Goal: Task Accomplishment & Management: Manage account settings

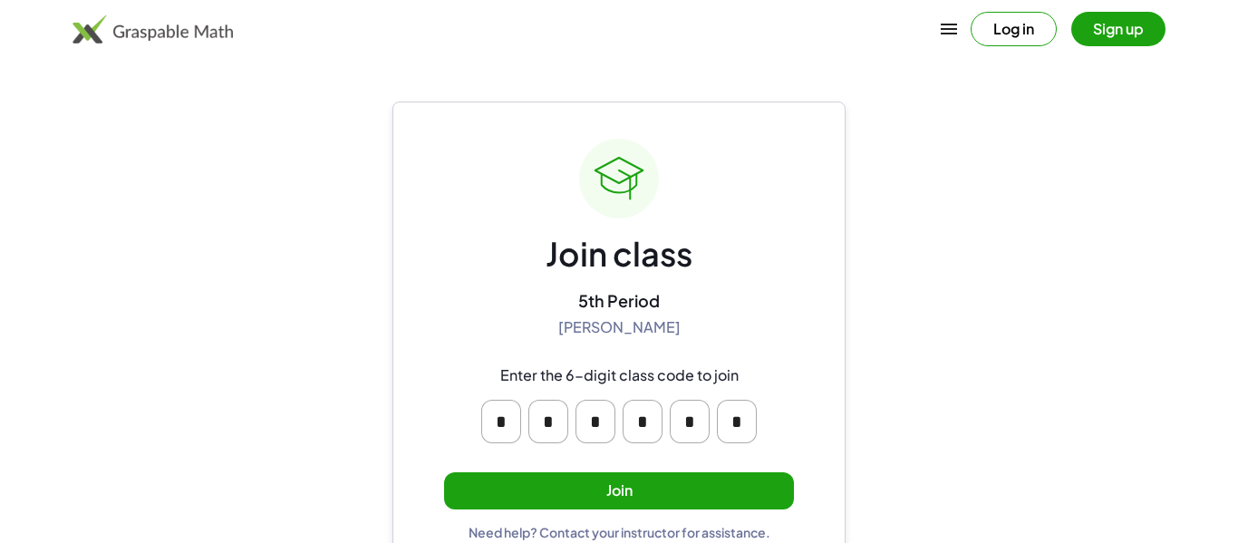
scroll to position [34, 0]
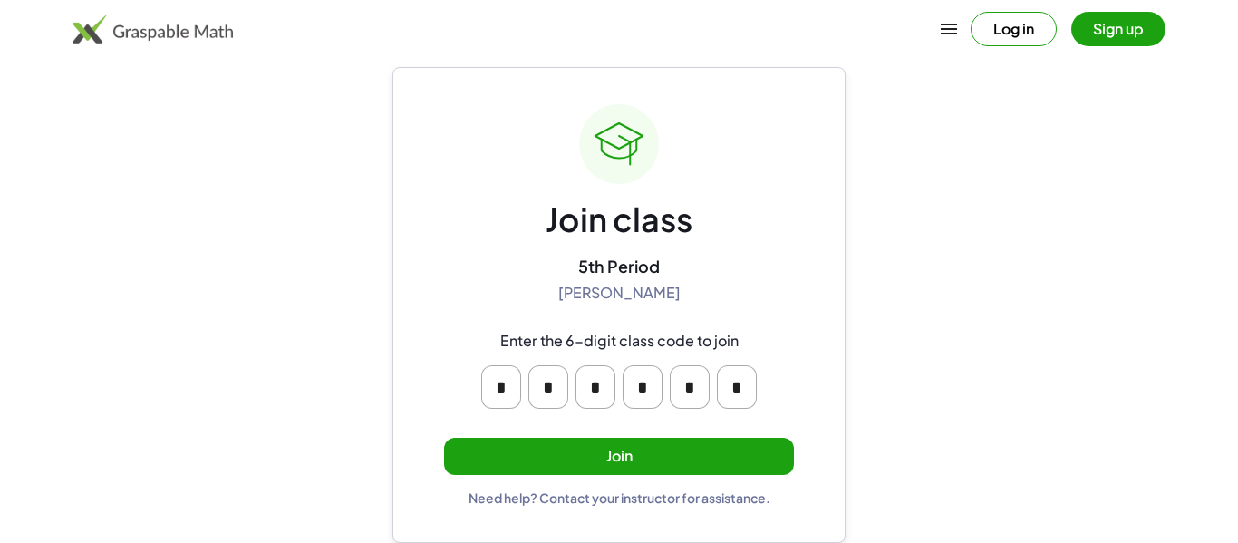
click at [603, 460] on button "Join" at bounding box center [619, 456] width 350 height 37
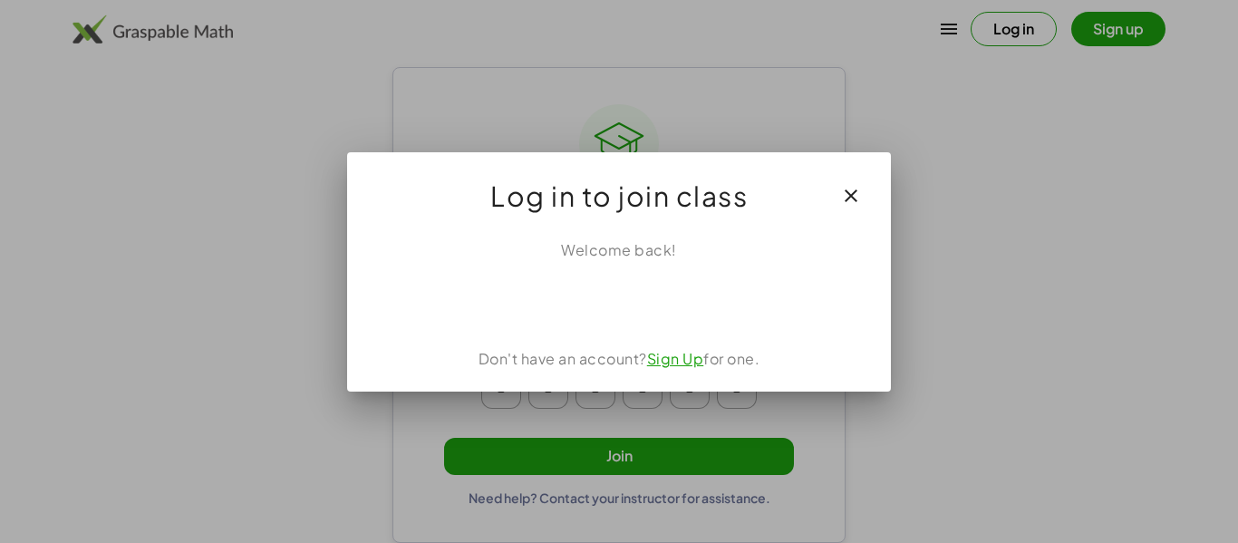
scroll to position [0, 0]
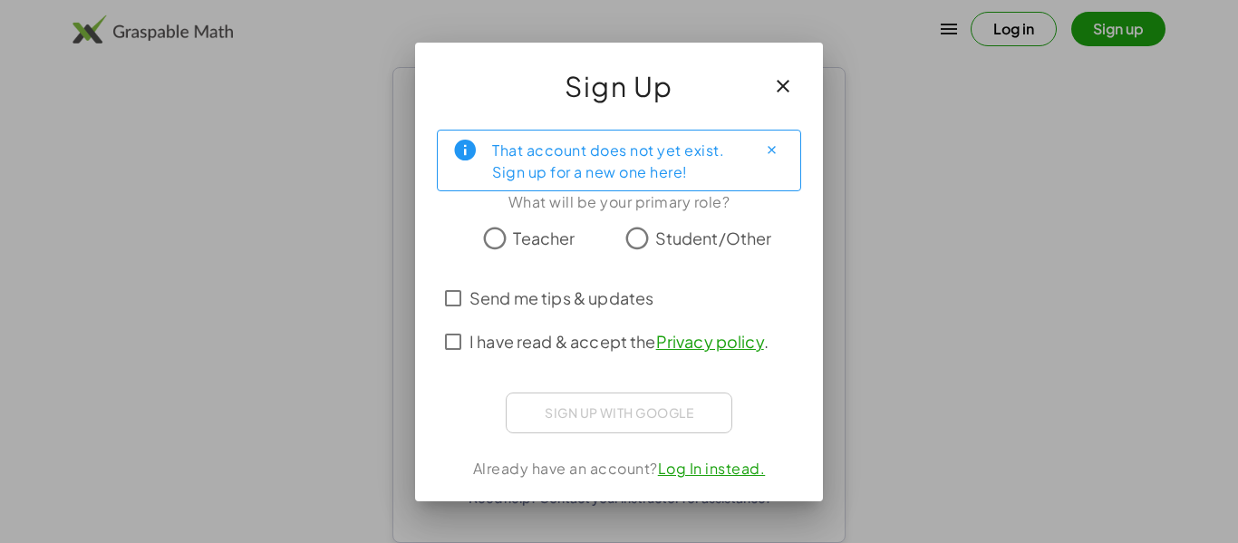
click at [720, 243] on span "Student/Other" at bounding box center [713, 238] width 117 height 24
click at [637, 342] on span "I have read & accept the Privacy policy ." at bounding box center [618, 341] width 299 height 24
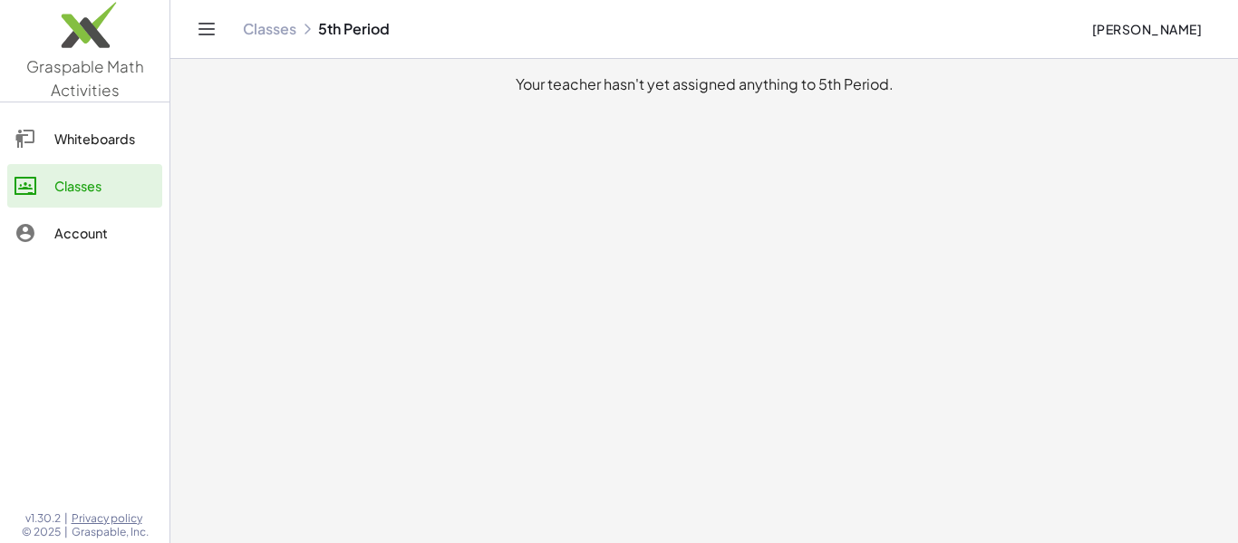
click at [105, 154] on link "Whiteboards" at bounding box center [84, 138] width 155 height 43
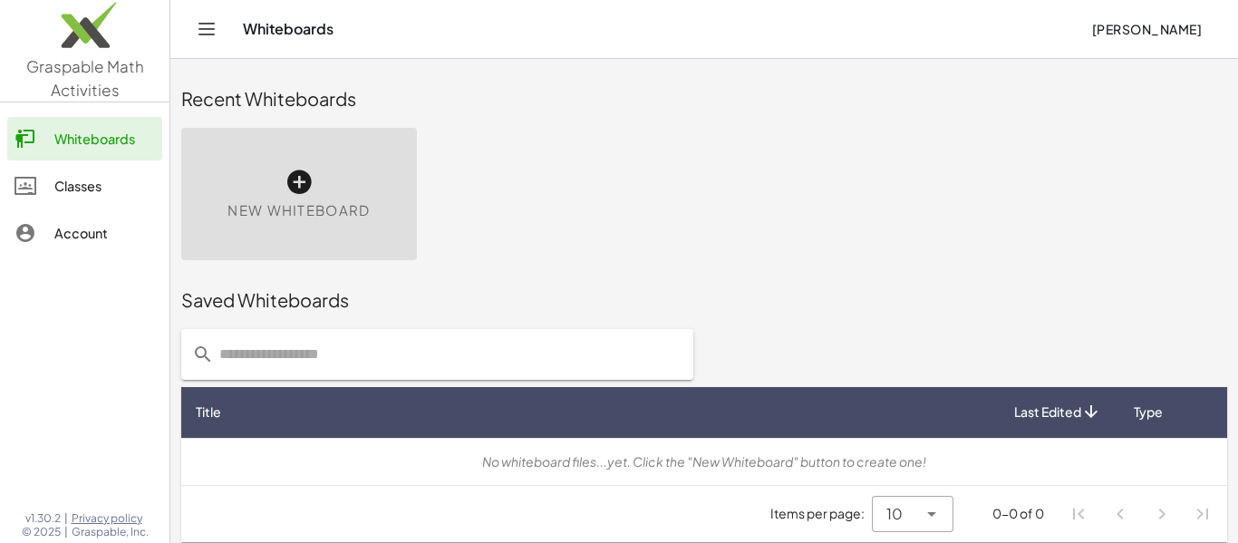
scroll to position [10, 0]
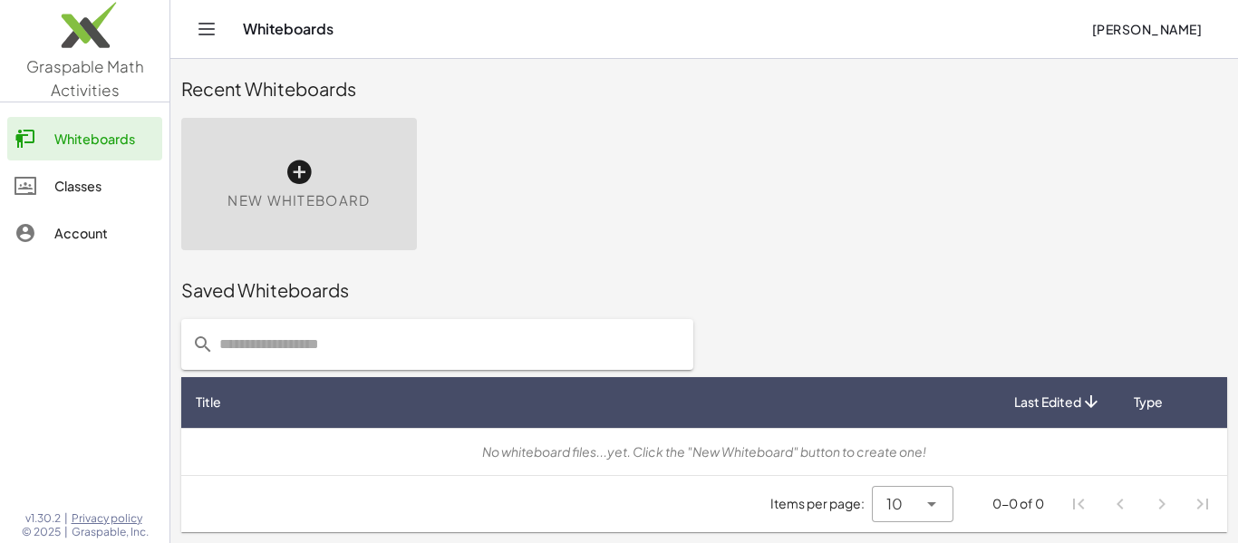
click at [130, 193] on div "Classes" at bounding box center [104, 186] width 101 height 22
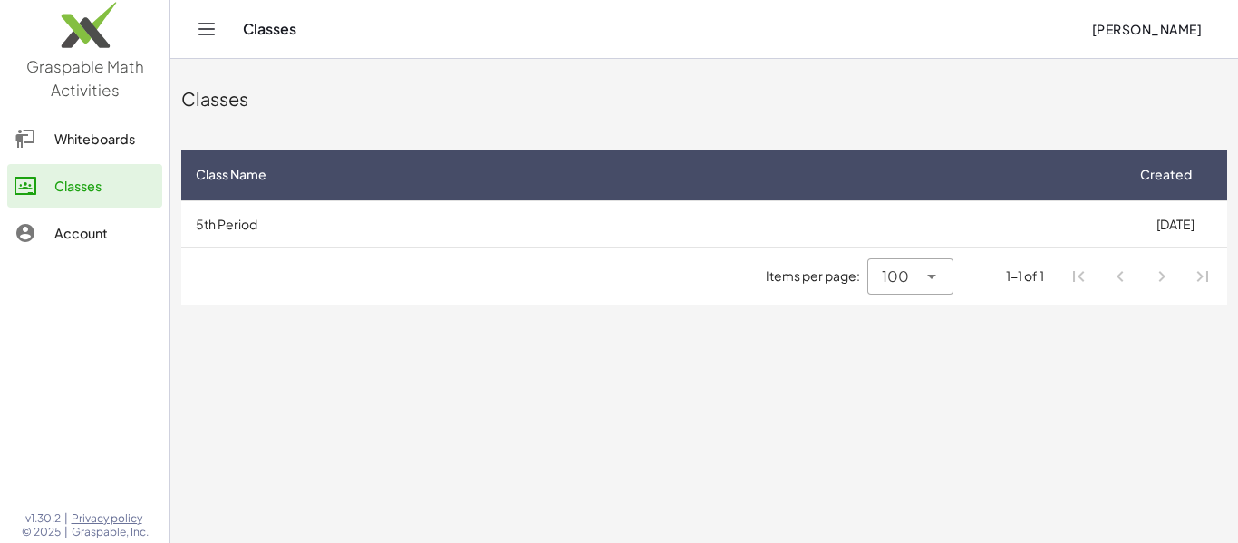
click at [69, 150] on link "Whiteboards" at bounding box center [84, 138] width 155 height 43
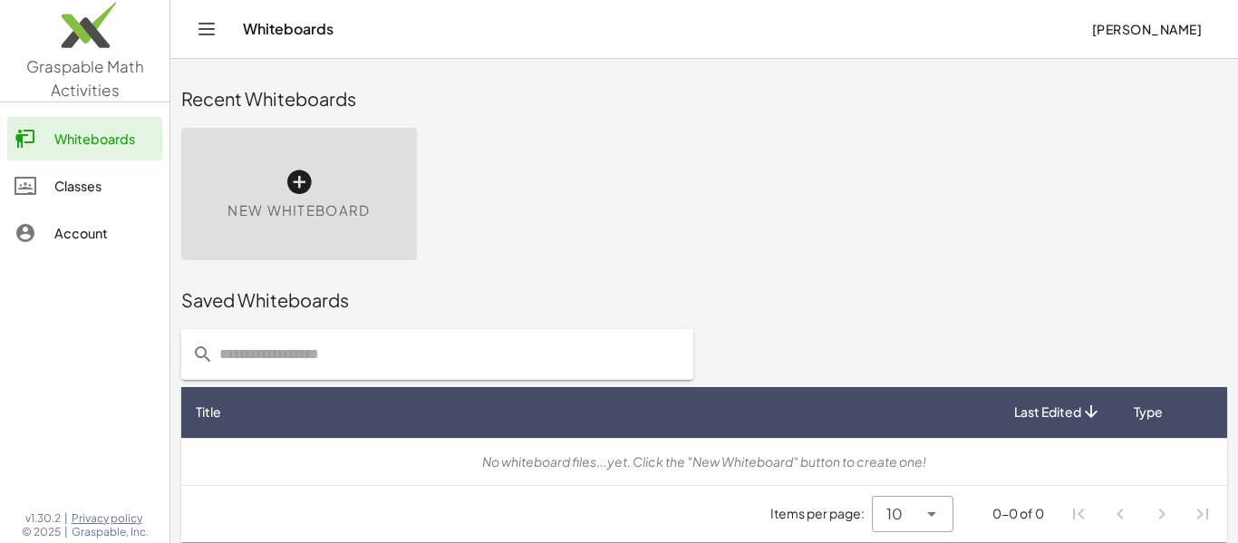
click at [72, 243] on div "Account" at bounding box center [104, 233] width 101 height 22
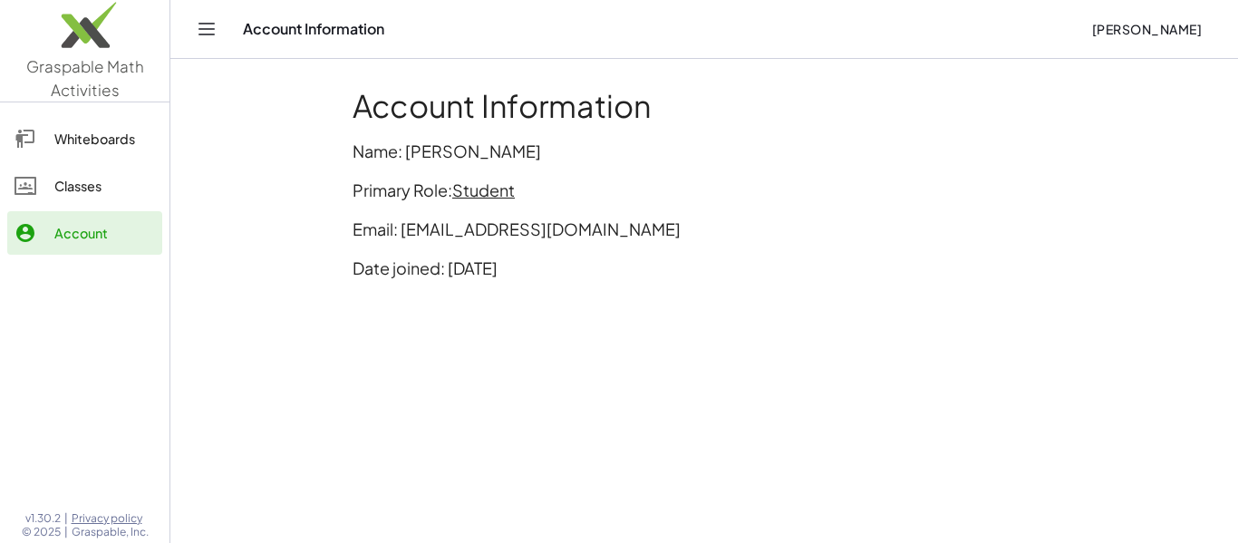
click at [82, 200] on link "Classes" at bounding box center [84, 185] width 155 height 43
